Goal: Navigation & Orientation: Find specific page/section

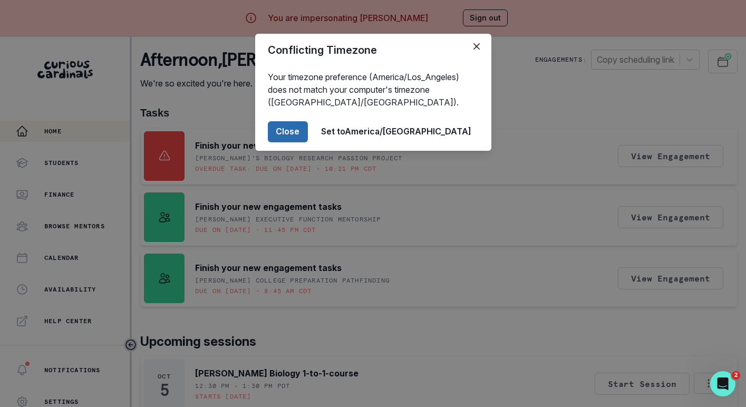
click at [308, 130] on button "Close" at bounding box center [288, 131] width 40 height 21
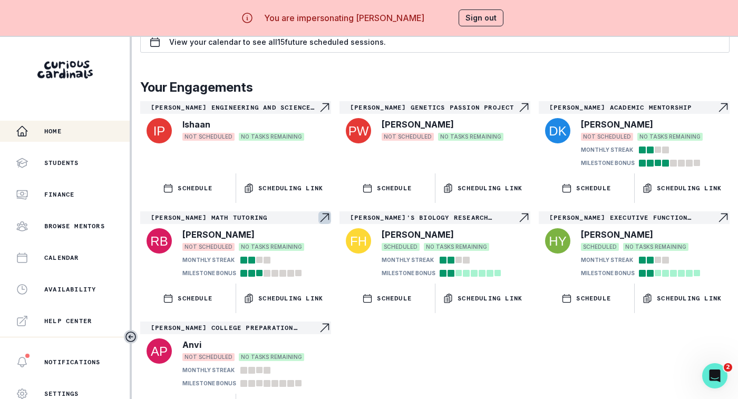
scroll to position [45, 0]
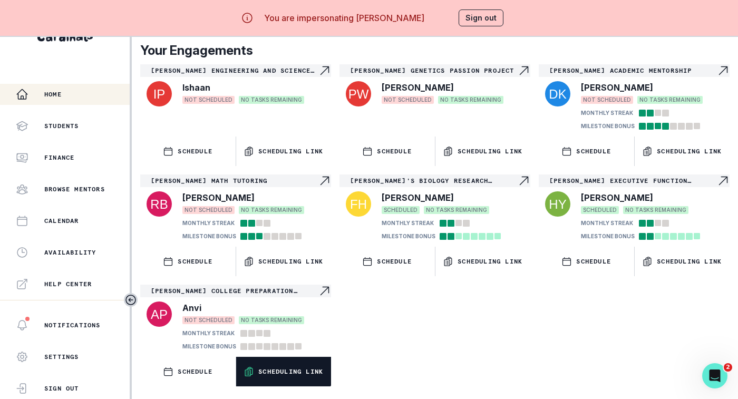
click at [268, 361] on button "Scheduling Link" at bounding box center [283, 372] width 95 height 30
click at [489, 21] on button "Sign out" at bounding box center [481, 17] width 45 height 17
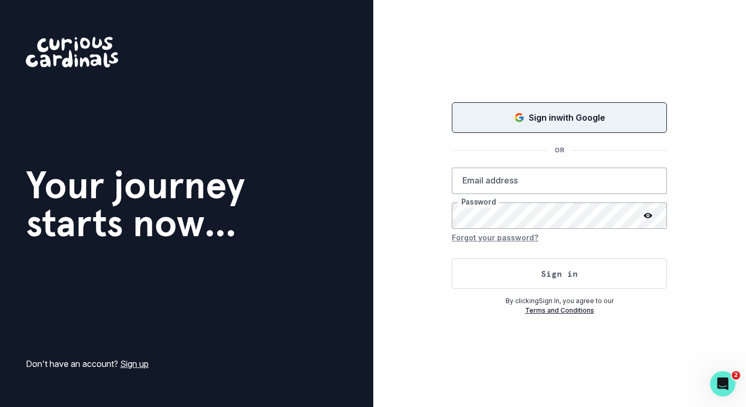
click at [511, 122] on div "Sign in with Google" at bounding box center [559, 117] width 189 height 13
